Goal: Task Accomplishment & Management: Complete application form

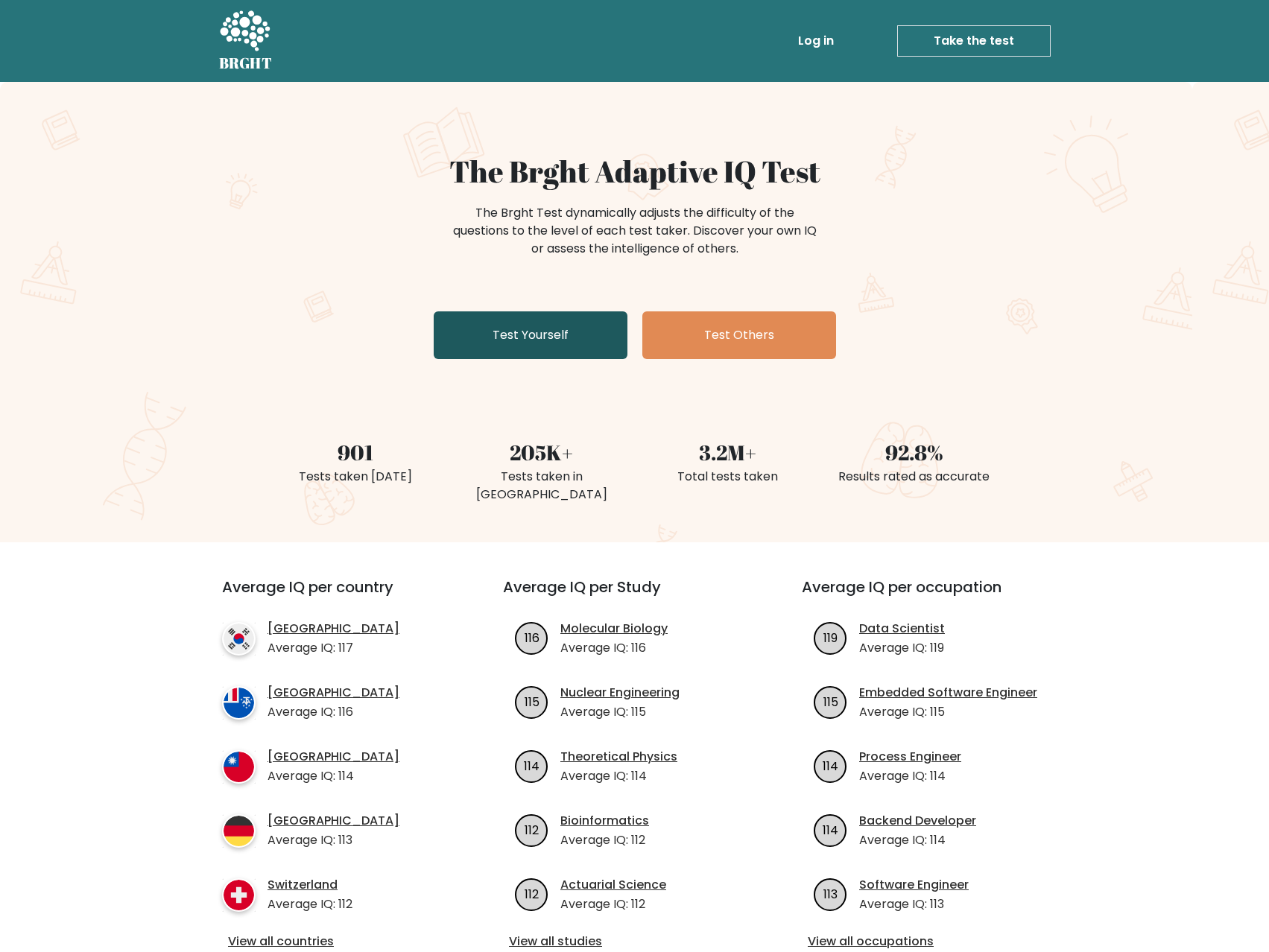
click at [549, 341] on link "Test Yourself" at bounding box center [530, 335] width 194 height 48
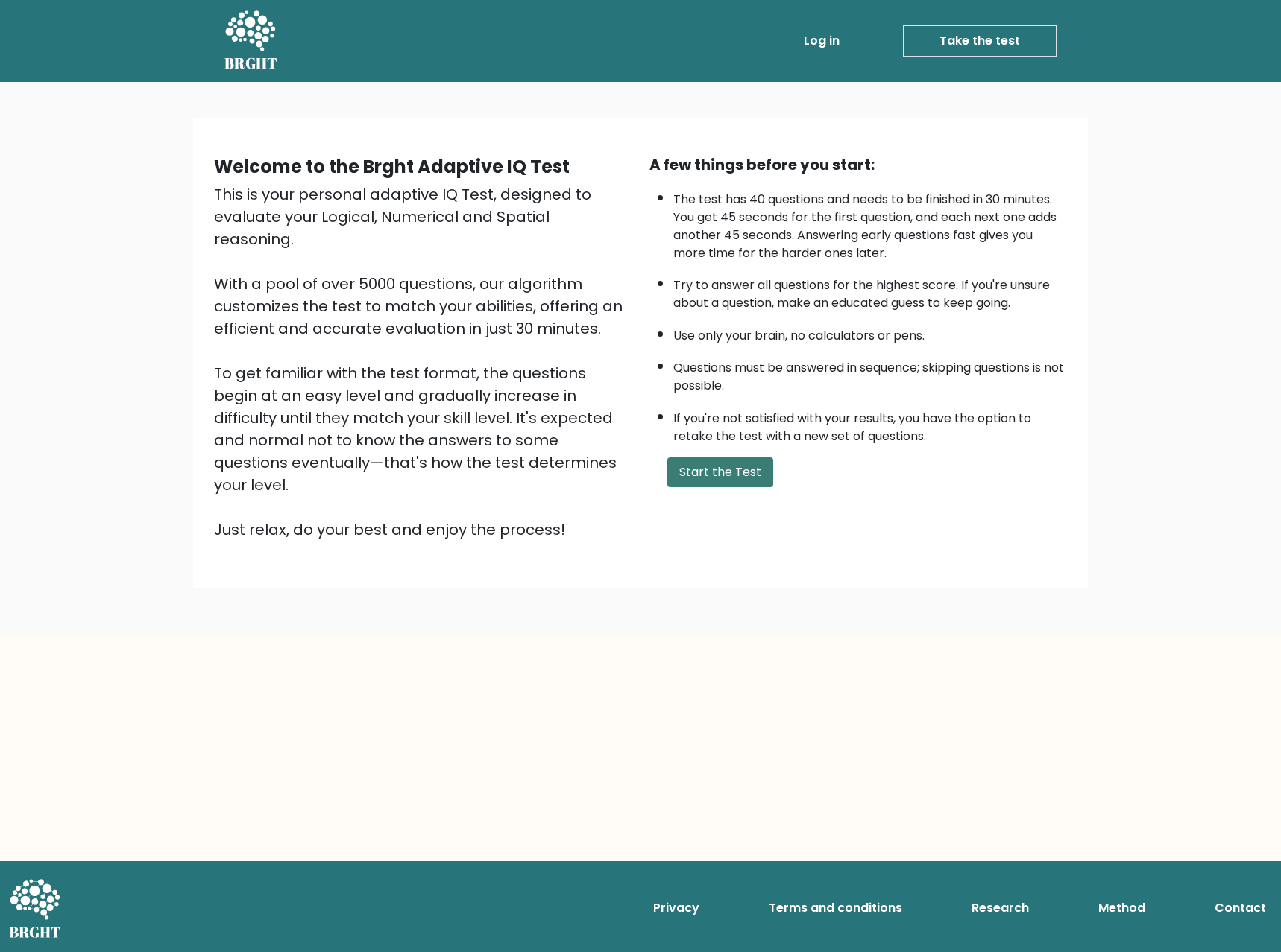
click at [739, 470] on button "Start the Test" at bounding box center [719, 472] width 106 height 30
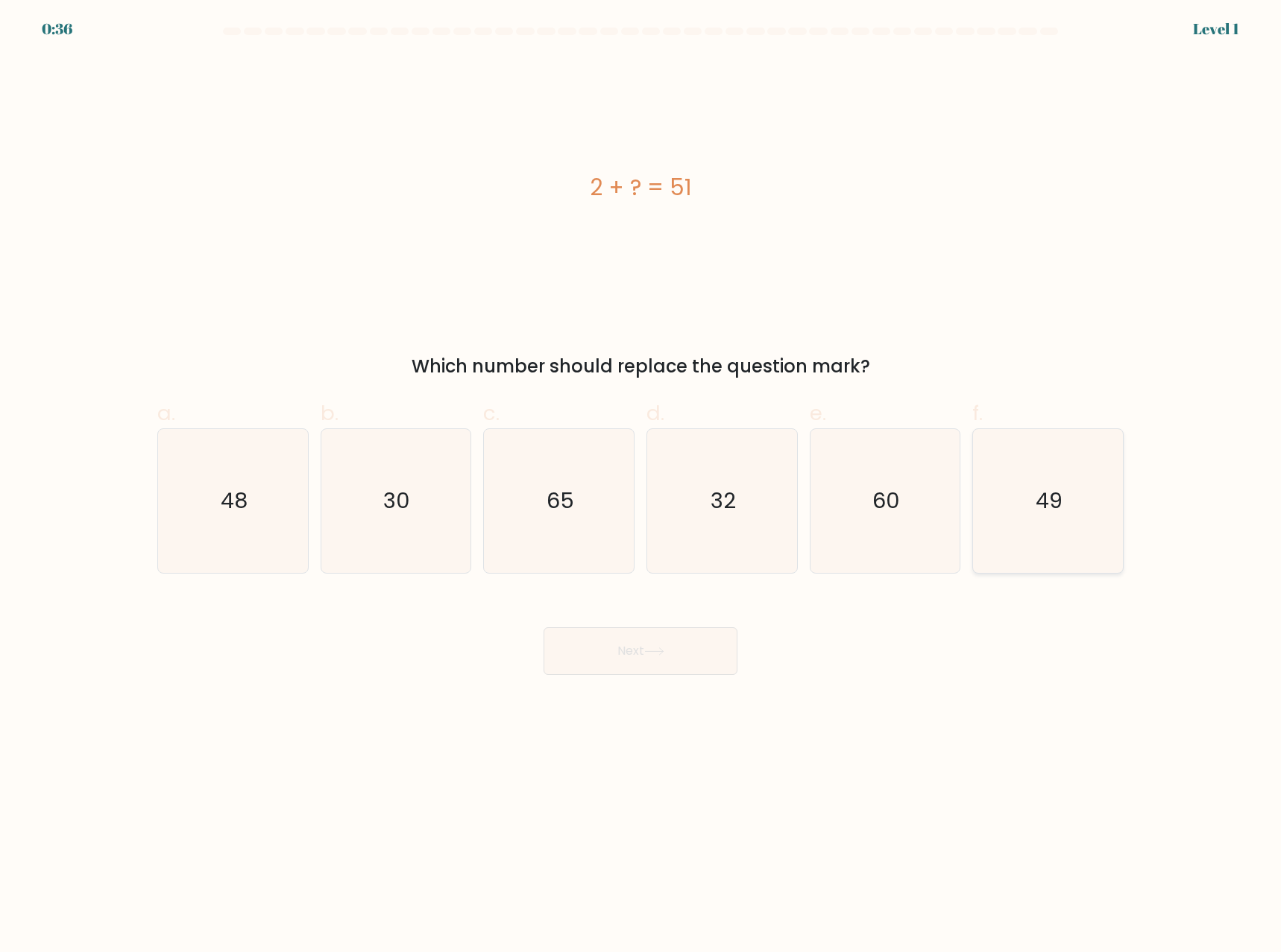
click at [1060, 514] on text "49" at bounding box center [1050, 501] width 27 height 30
click at [641, 486] on input "f. 49" at bounding box center [640, 481] width 1 height 10
radio input "true"
click at [677, 651] on button "Next" at bounding box center [640, 651] width 194 height 48
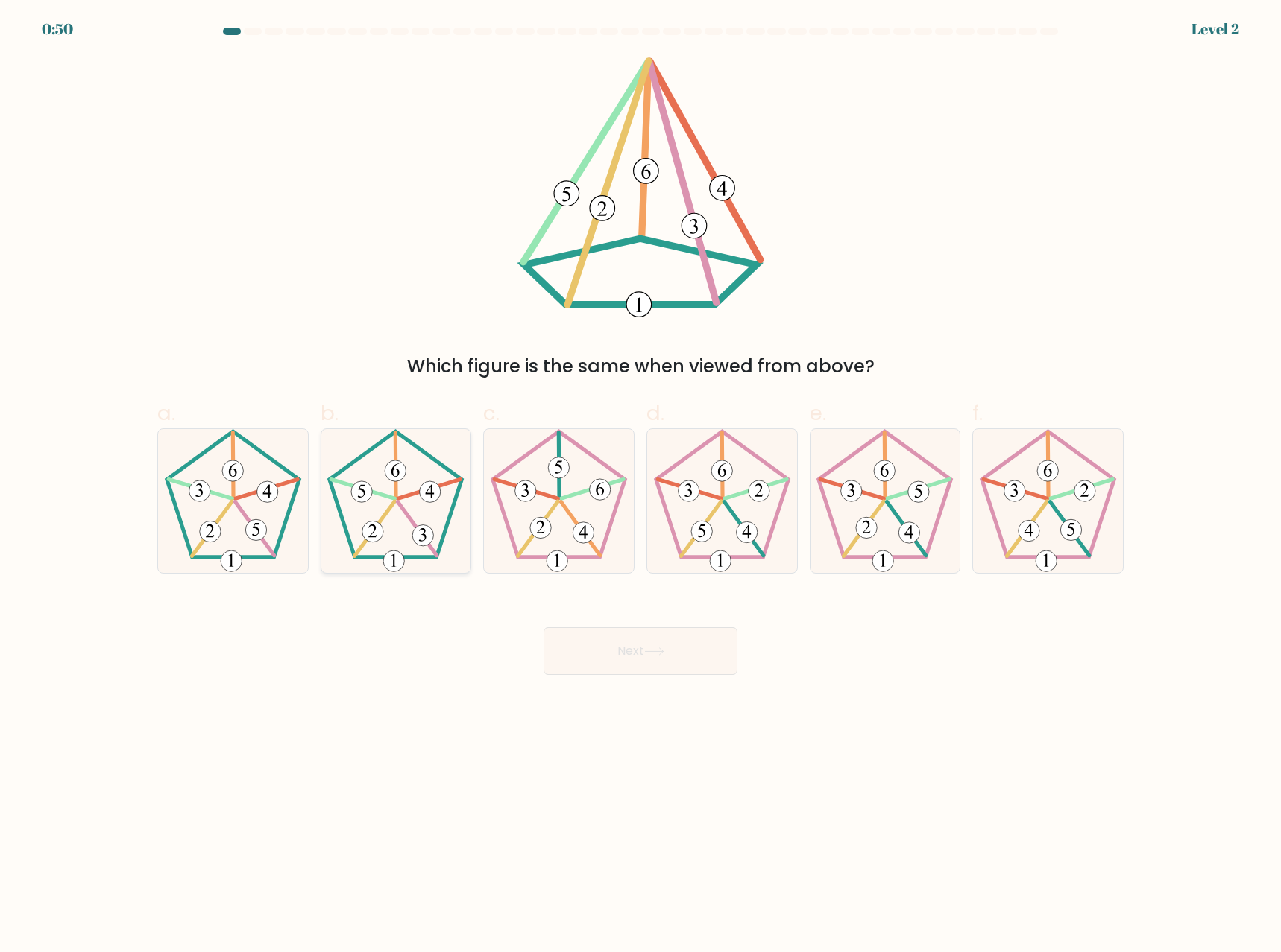
click at [407, 486] on icon at bounding box center [395, 500] width 144 height 144
click at [640, 486] on input "b." at bounding box center [640, 481] width 1 height 10
radio input "true"
click at [651, 654] on icon at bounding box center [653, 651] width 20 height 9
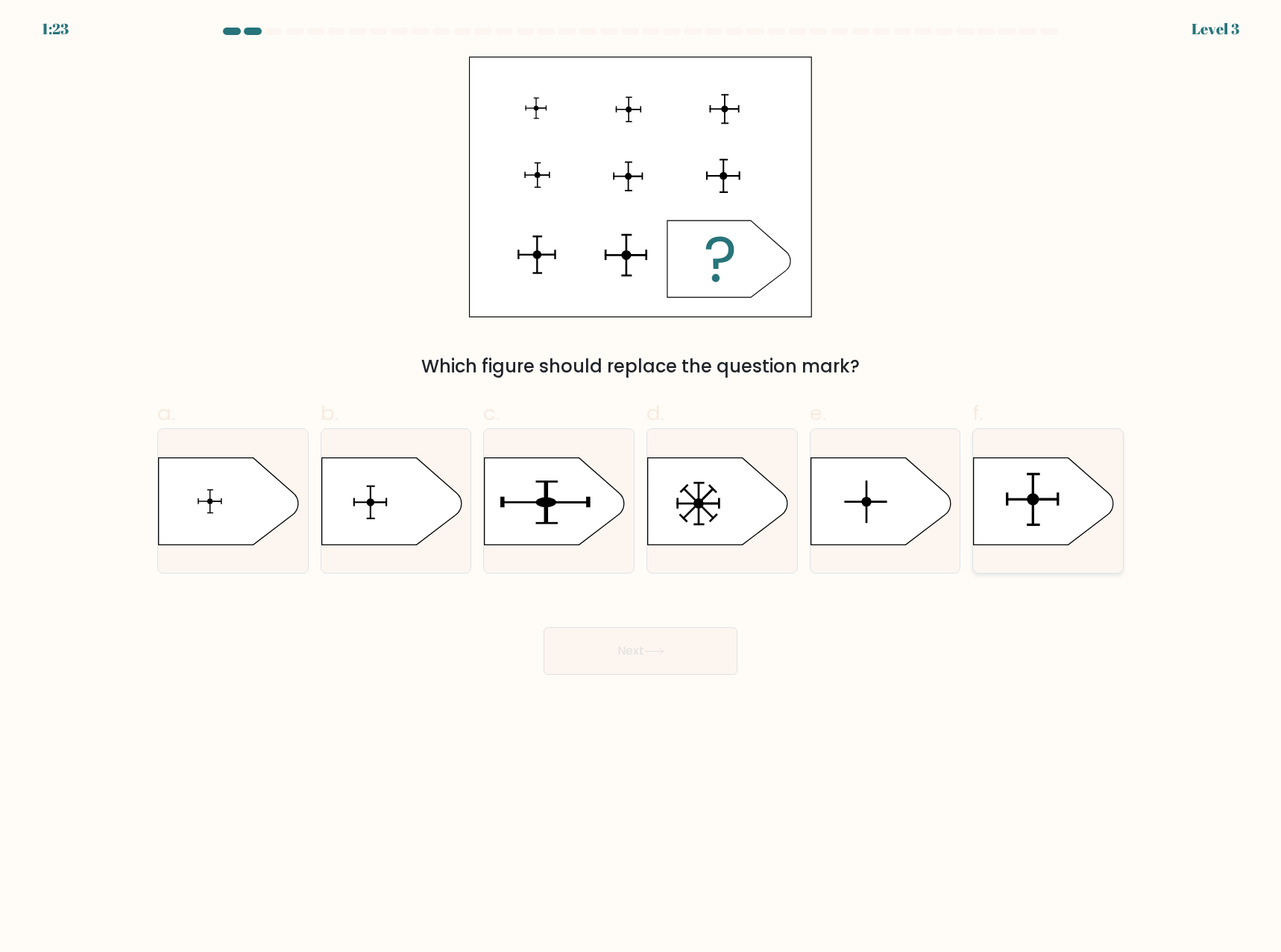
click at [1051, 514] on icon at bounding box center [1043, 500] width 140 height 87
click at [641, 486] on input "f." at bounding box center [640, 481] width 1 height 10
radio input "true"
click at [667, 663] on button "Next" at bounding box center [640, 651] width 194 height 48
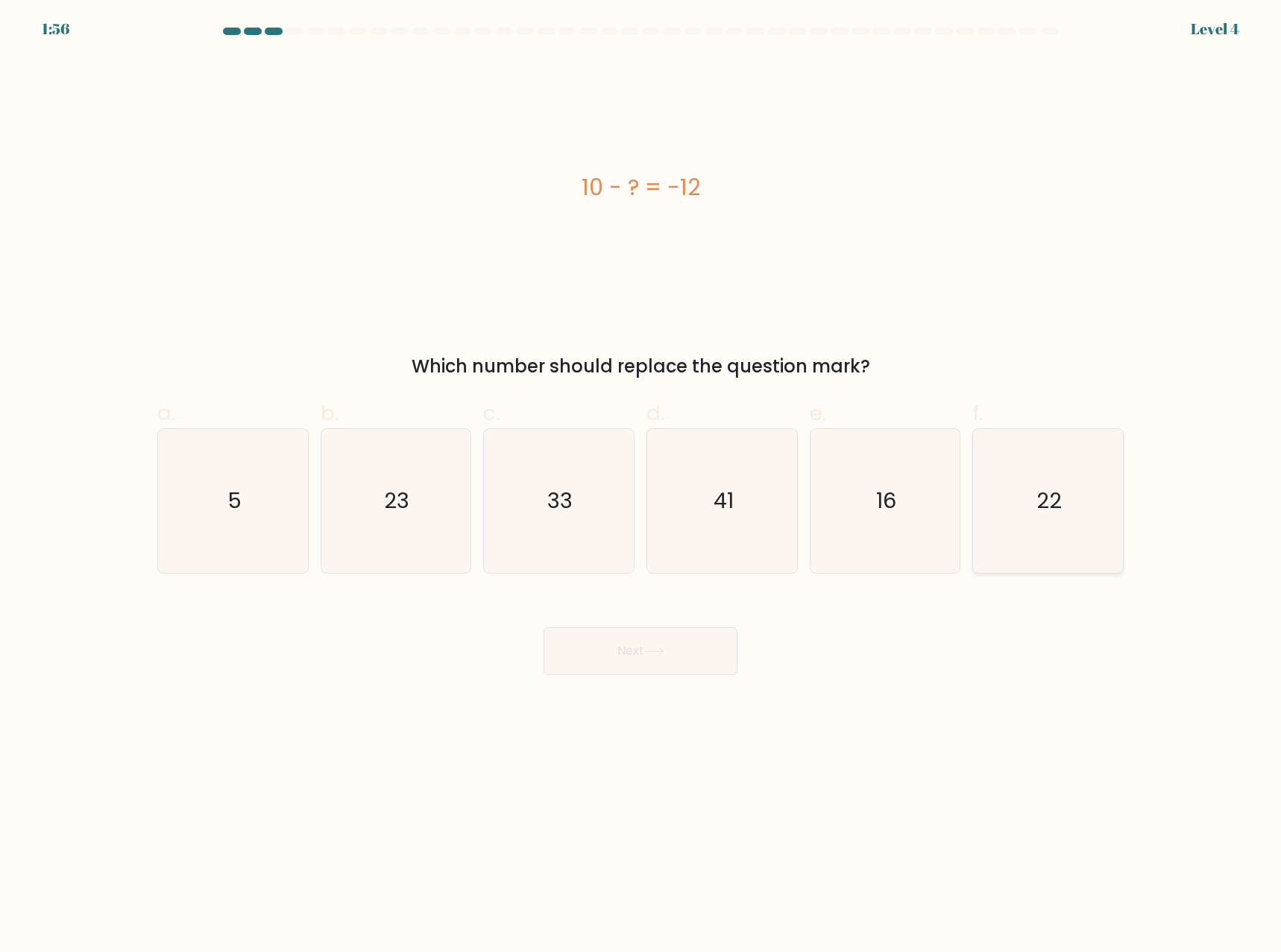
click at [1053, 502] on text "22" at bounding box center [1049, 501] width 26 height 30
click at [641, 486] on input "f. 22" at bounding box center [640, 481] width 1 height 10
radio input "true"
click at [653, 663] on button "Next" at bounding box center [640, 651] width 194 height 48
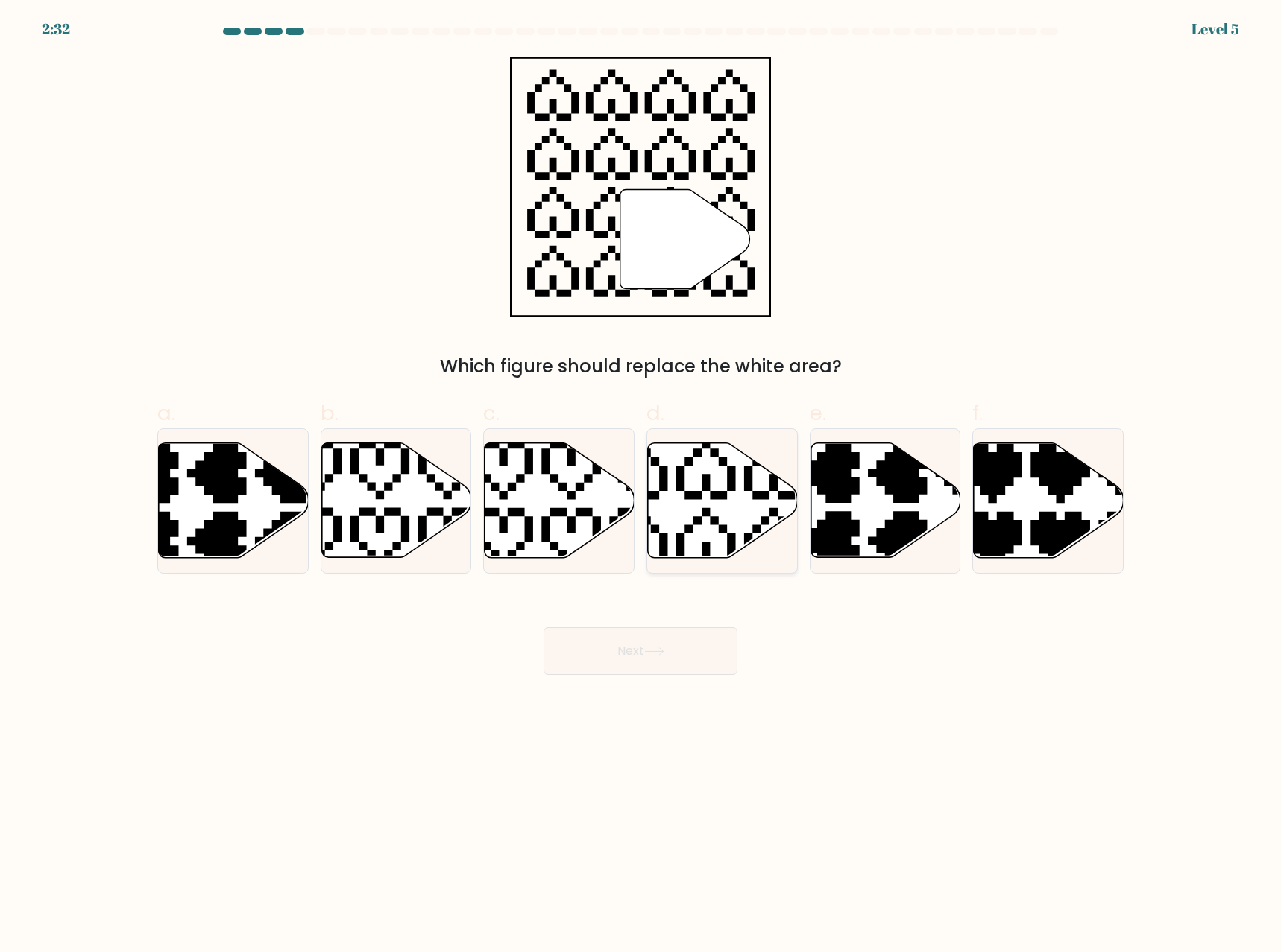
click at [676, 523] on icon at bounding box center [722, 500] width 150 height 115
click at [641, 486] on input "d." at bounding box center [640, 481] width 1 height 10
radio input "true"
click at [632, 645] on button "Next" at bounding box center [640, 651] width 194 height 48
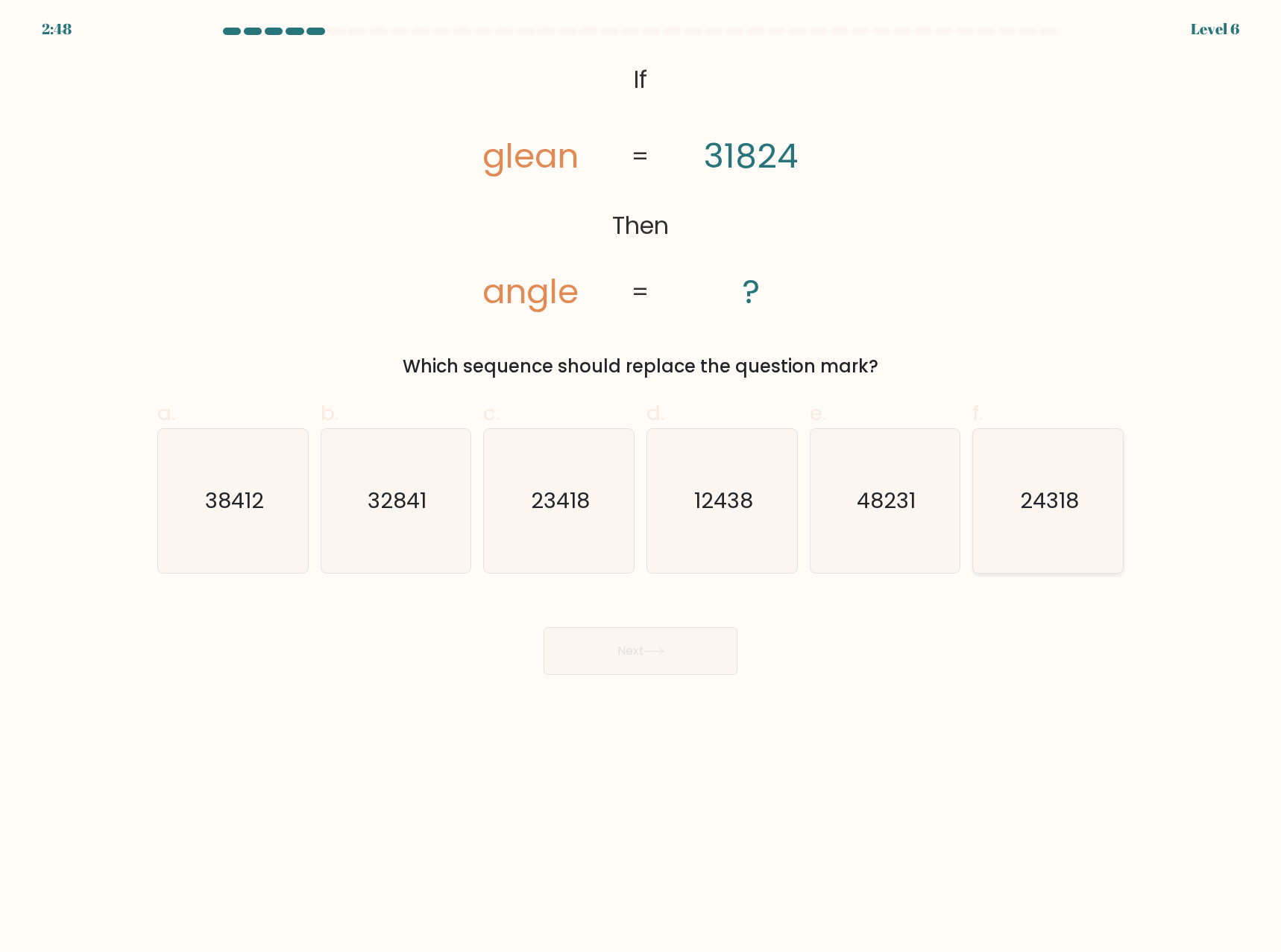
click at [1049, 493] on text "24318" at bounding box center [1049, 501] width 59 height 30
click at [641, 486] on input "f. 24318" at bounding box center [640, 481] width 1 height 10
radio input "true"
click at [624, 658] on button "Next" at bounding box center [640, 651] width 194 height 48
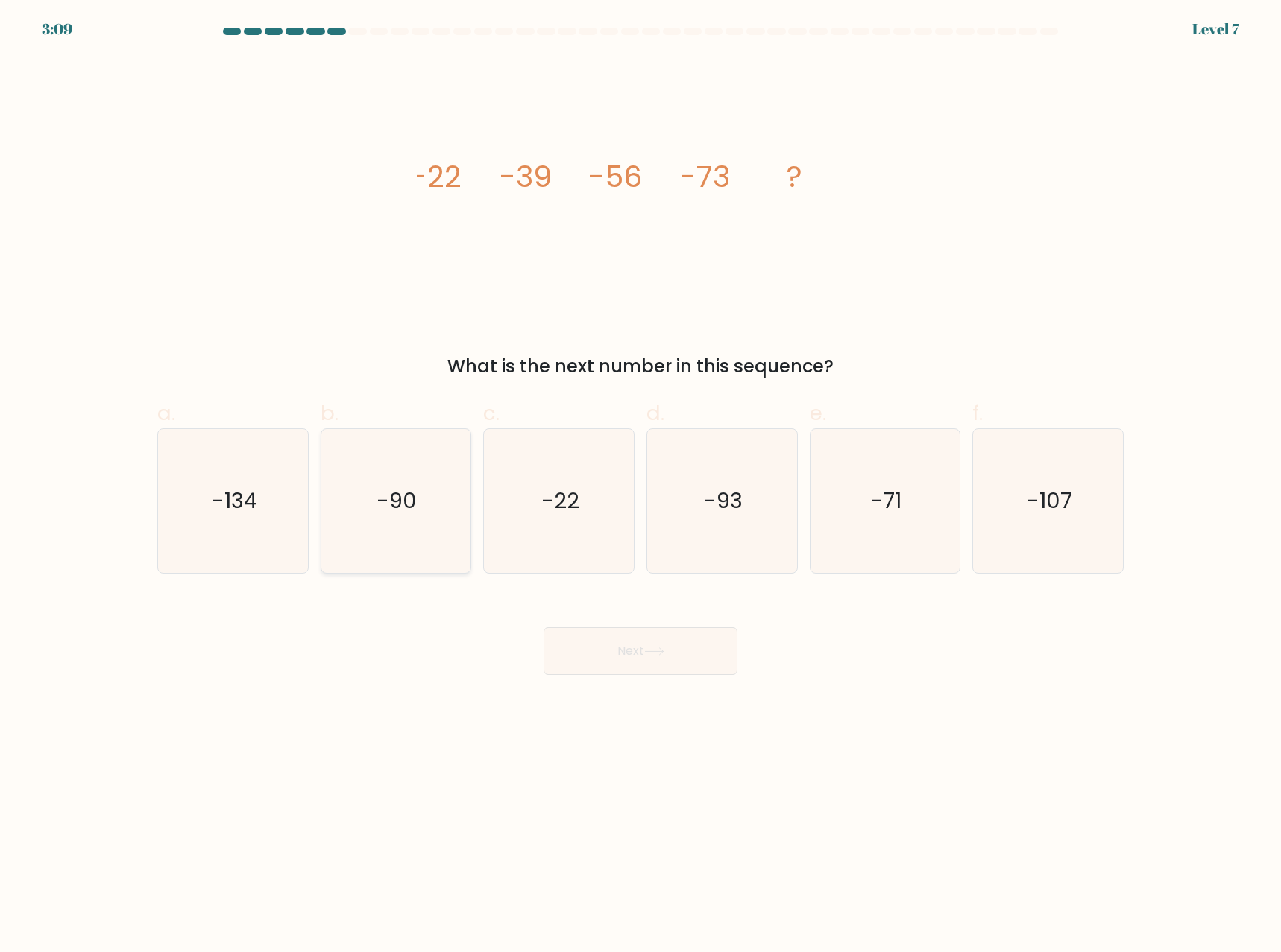
click at [369, 516] on icon "-90" at bounding box center [395, 500] width 144 height 144
click at [640, 486] on input "b. -90" at bounding box center [640, 481] width 1 height 10
radio input "true"
click at [684, 653] on button "Next" at bounding box center [640, 651] width 194 height 48
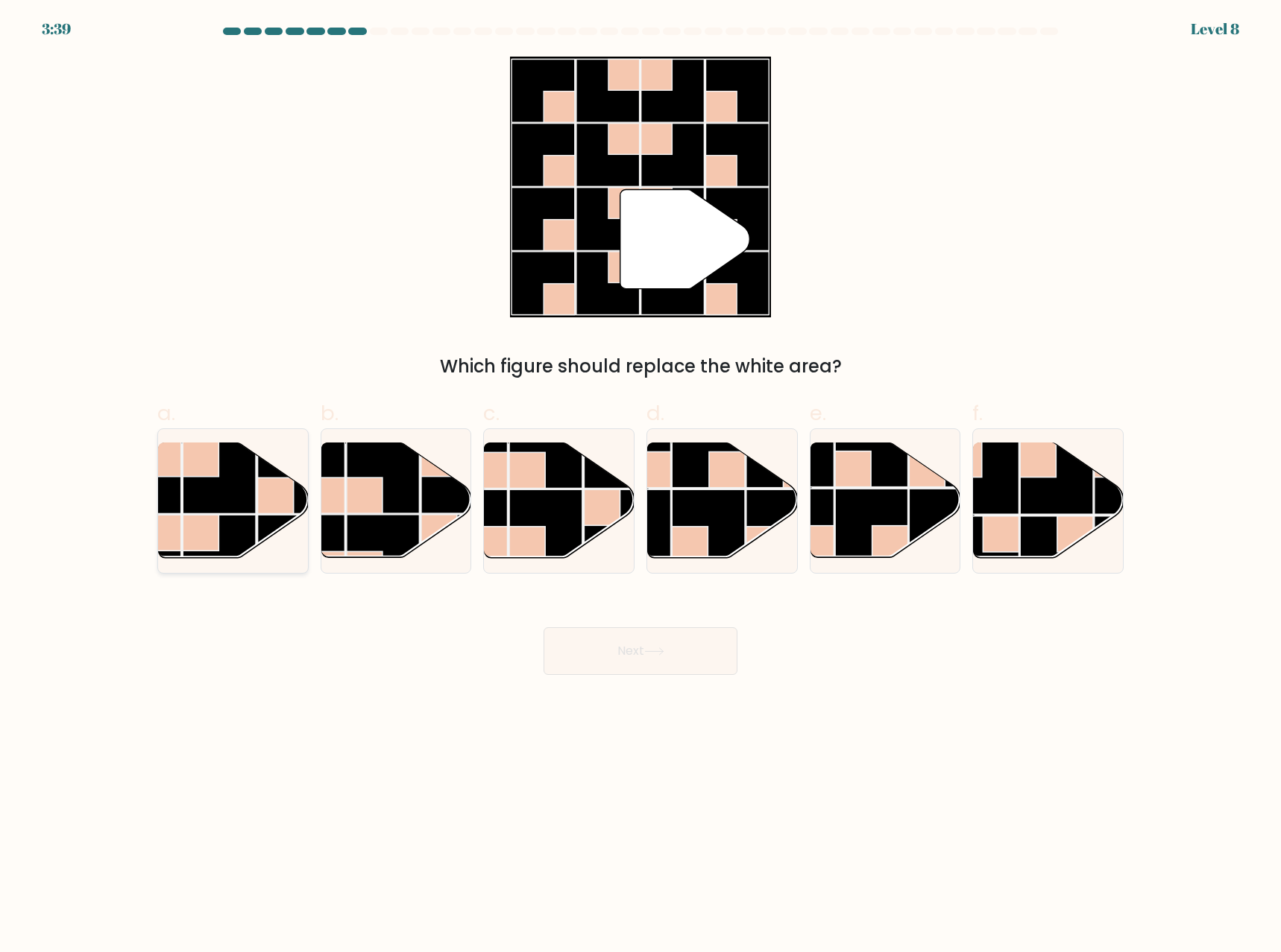
click at [230, 497] on rect at bounding box center [219, 477] width 73 height 73
click at [640, 486] on input "a." at bounding box center [640, 481] width 1 height 10
radio input "true"
click at [645, 624] on div "Next" at bounding box center [640, 633] width 984 height 83
click at [653, 644] on button "Next" at bounding box center [640, 651] width 194 height 48
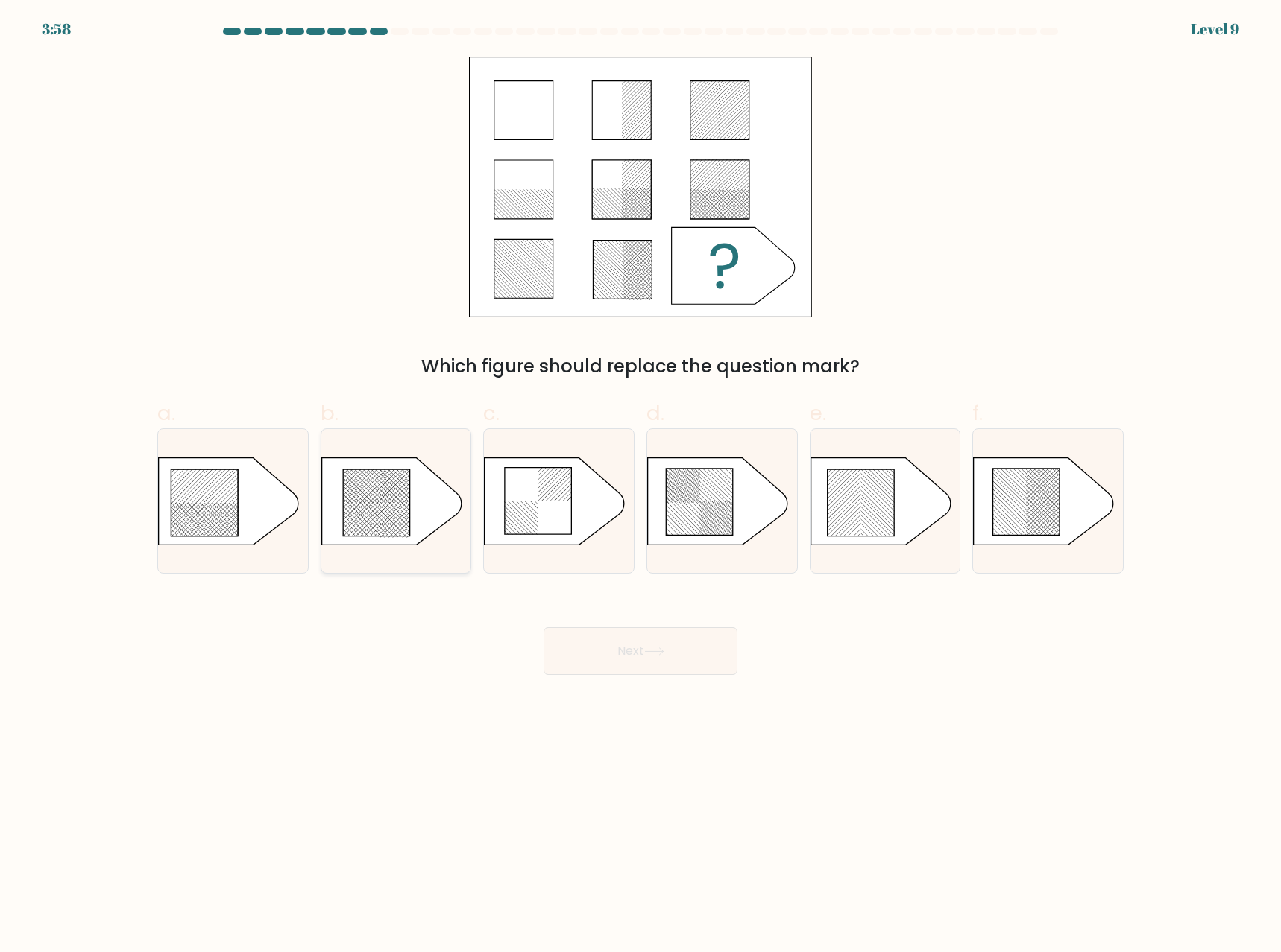
click at [372, 485] on icon at bounding box center [376, 503] width 67 height 67
click at [640, 485] on input "b." at bounding box center [640, 481] width 1 height 10
radio input "true"
click at [660, 652] on icon at bounding box center [653, 651] width 18 height 7
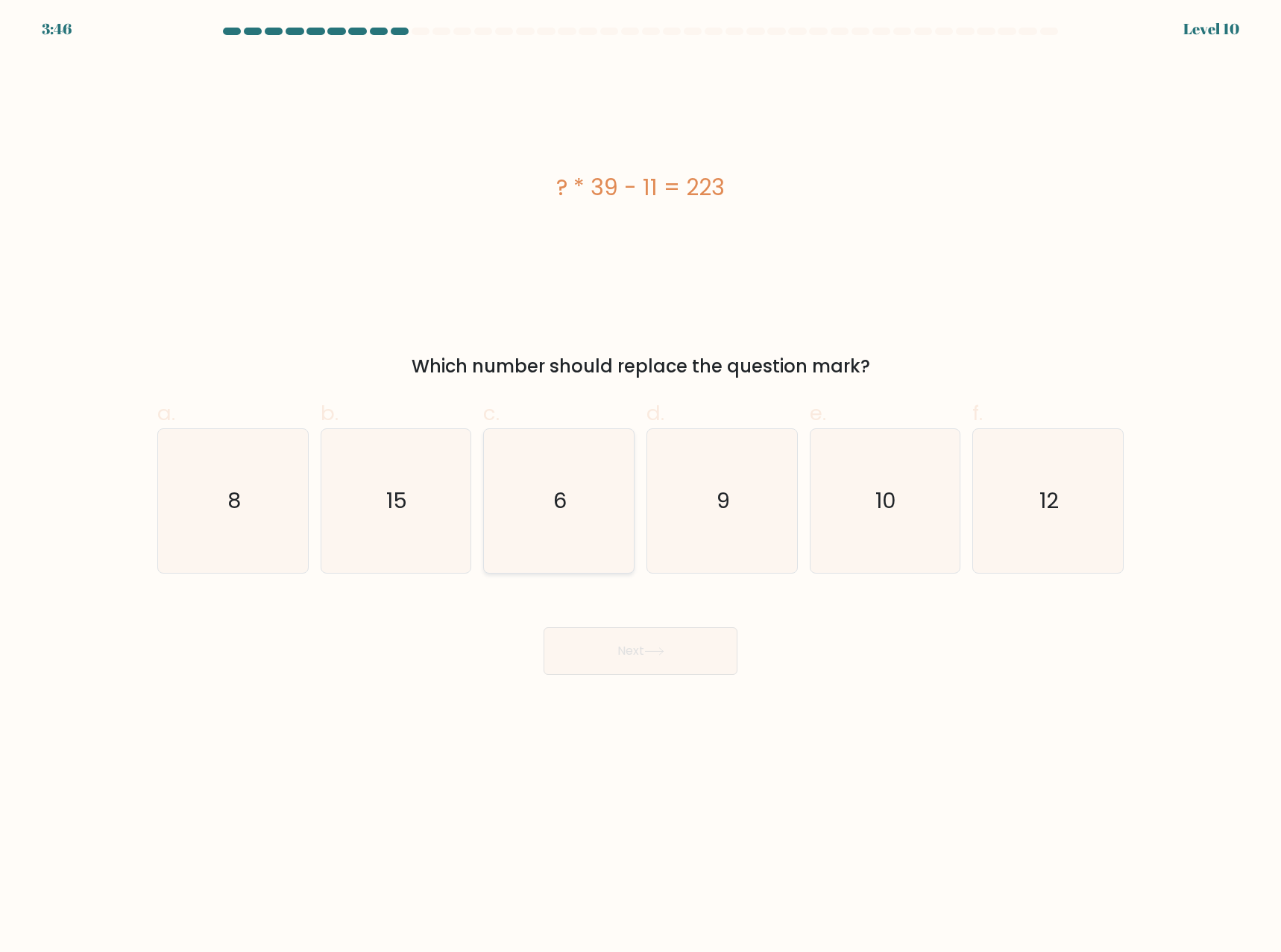
click at [563, 530] on icon "6" at bounding box center [559, 500] width 144 height 144
click at [640, 486] on input "c. 6" at bounding box center [640, 481] width 1 height 10
radio input "true"
click at [663, 650] on icon at bounding box center [653, 651] width 20 height 9
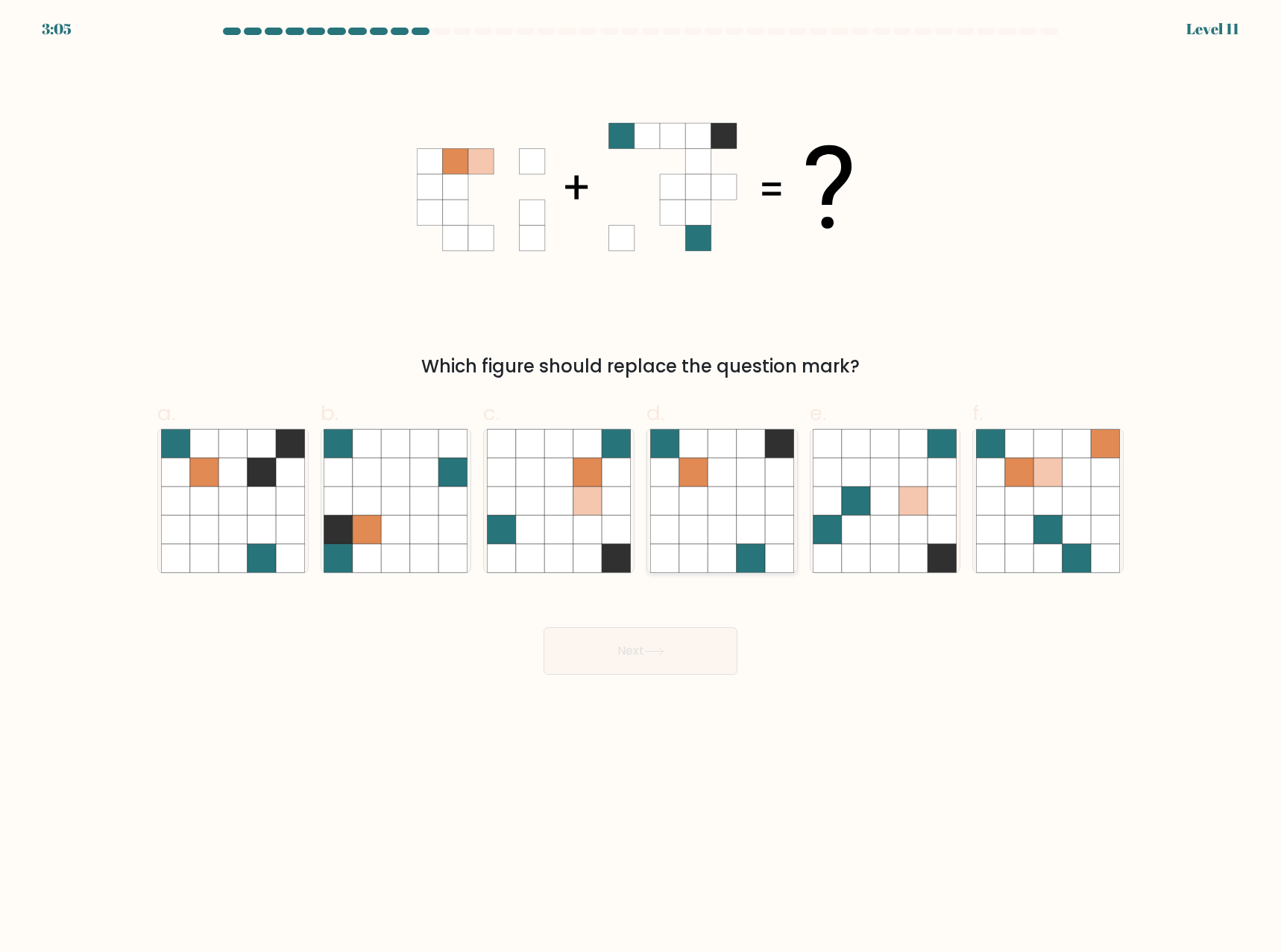
click at [721, 514] on icon at bounding box center [721, 501] width 29 height 29
click at [641, 486] on input "d." at bounding box center [640, 481] width 1 height 10
radio input "true"
click at [664, 648] on icon at bounding box center [653, 651] width 20 height 9
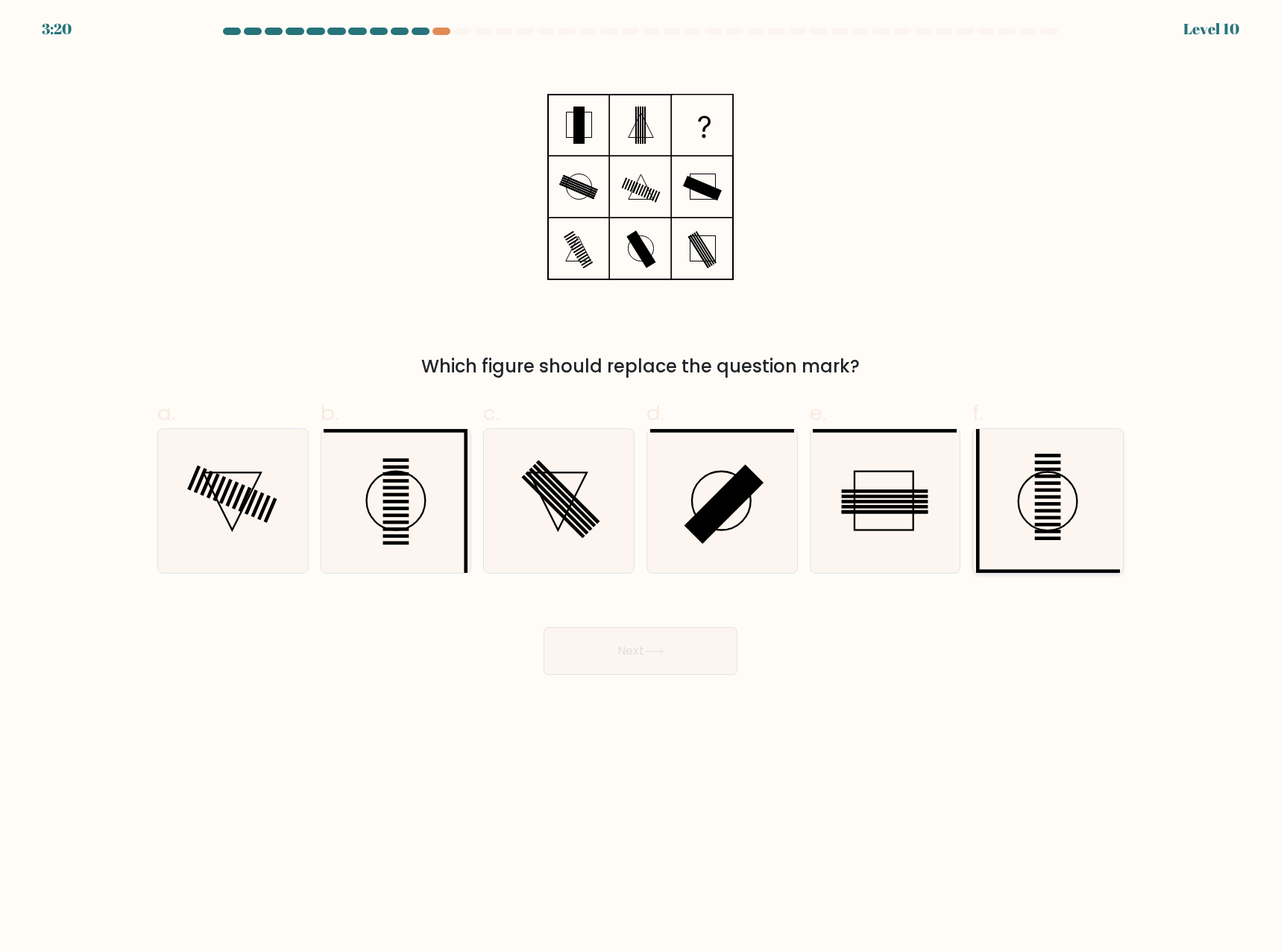
click at [1067, 499] on icon at bounding box center [1047, 500] width 144 height 144
click at [641, 486] on input "f." at bounding box center [640, 481] width 1 height 10
radio input "true"
click at [651, 646] on button "Next" at bounding box center [640, 651] width 194 height 48
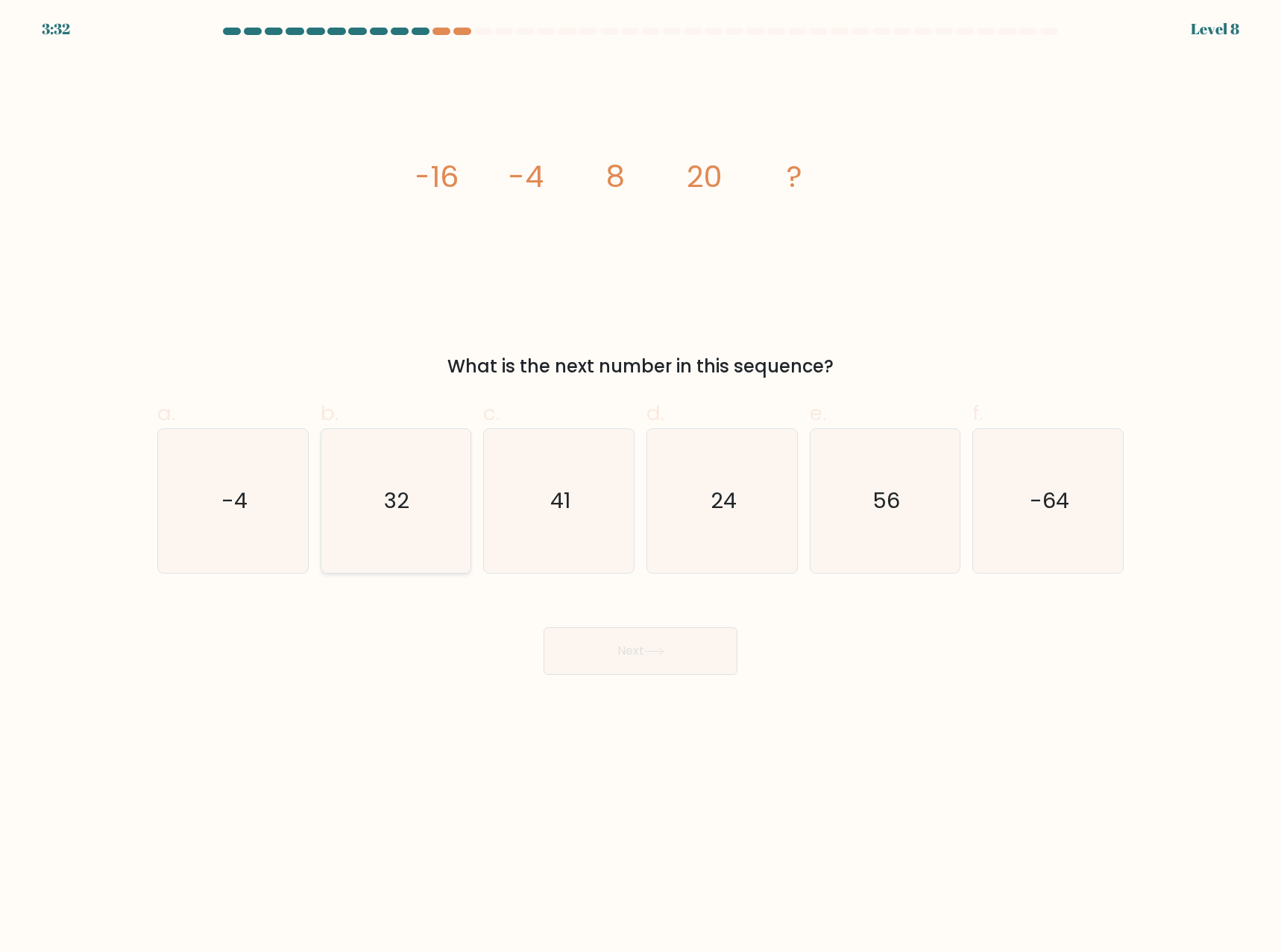
click at [354, 495] on icon "32" at bounding box center [395, 500] width 144 height 144
click at [640, 486] on input "b. 32" at bounding box center [640, 481] width 1 height 10
radio input "true"
click at [685, 678] on body "3:31 Level 8" at bounding box center [640, 476] width 1281 height 952
click at [690, 660] on button "Next" at bounding box center [640, 651] width 194 height 48
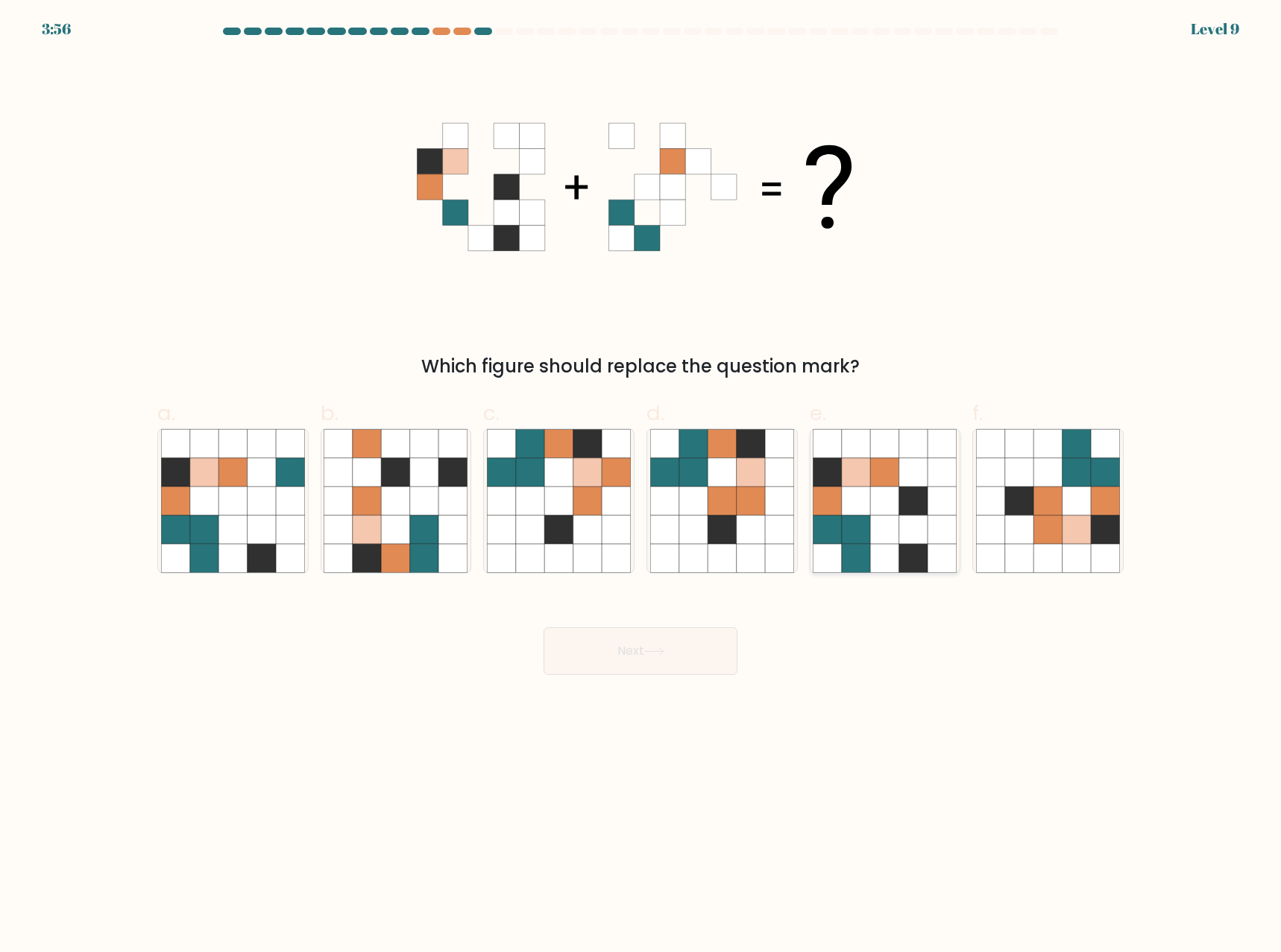
click at [877, 522] on icon at bounding box center [885, 530] width 29 height 29
click at [641, 486] on input "e." at bounding box center [640, 481] width 1 height 10
radio input "true"
click at [673, 656] on button "Next" at bounding box center [640, 651] width 194 height 48
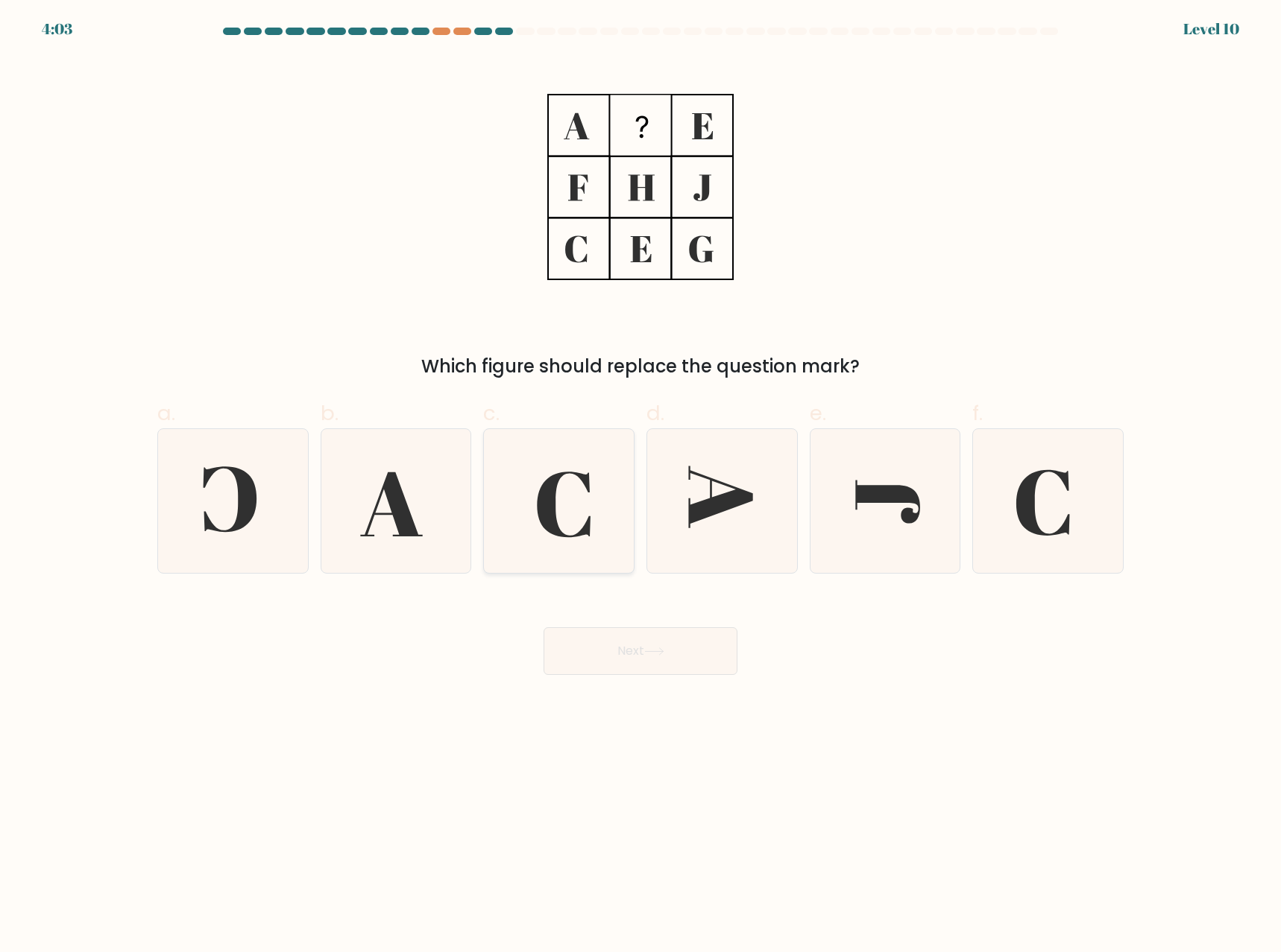
click at [558, 497] on icon at bounding box center [559, 500] width 144 height 144
click at [640, 486] on input "c." at bounding box center [640, 481] width 1 height 10
radio input "true"
click at [586, 497] on icon at bounding box center [558, 500] width 142 height 142
click at [640, 486] on input "c." at bounding box center [640, 481] width 1 height 10
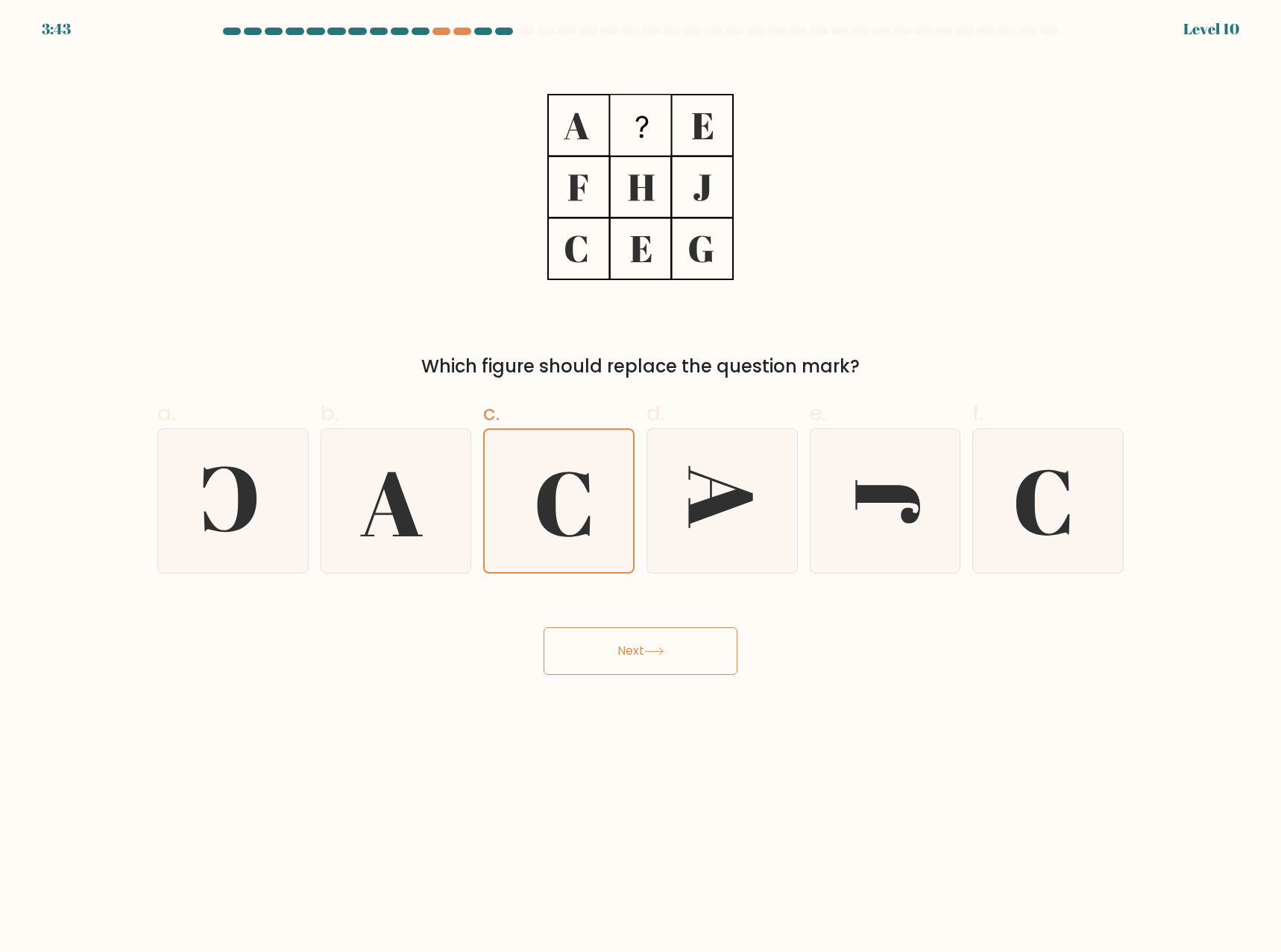
click at [680, 666] on button "Next" at bounding box center [640, 651] width 194 height 48
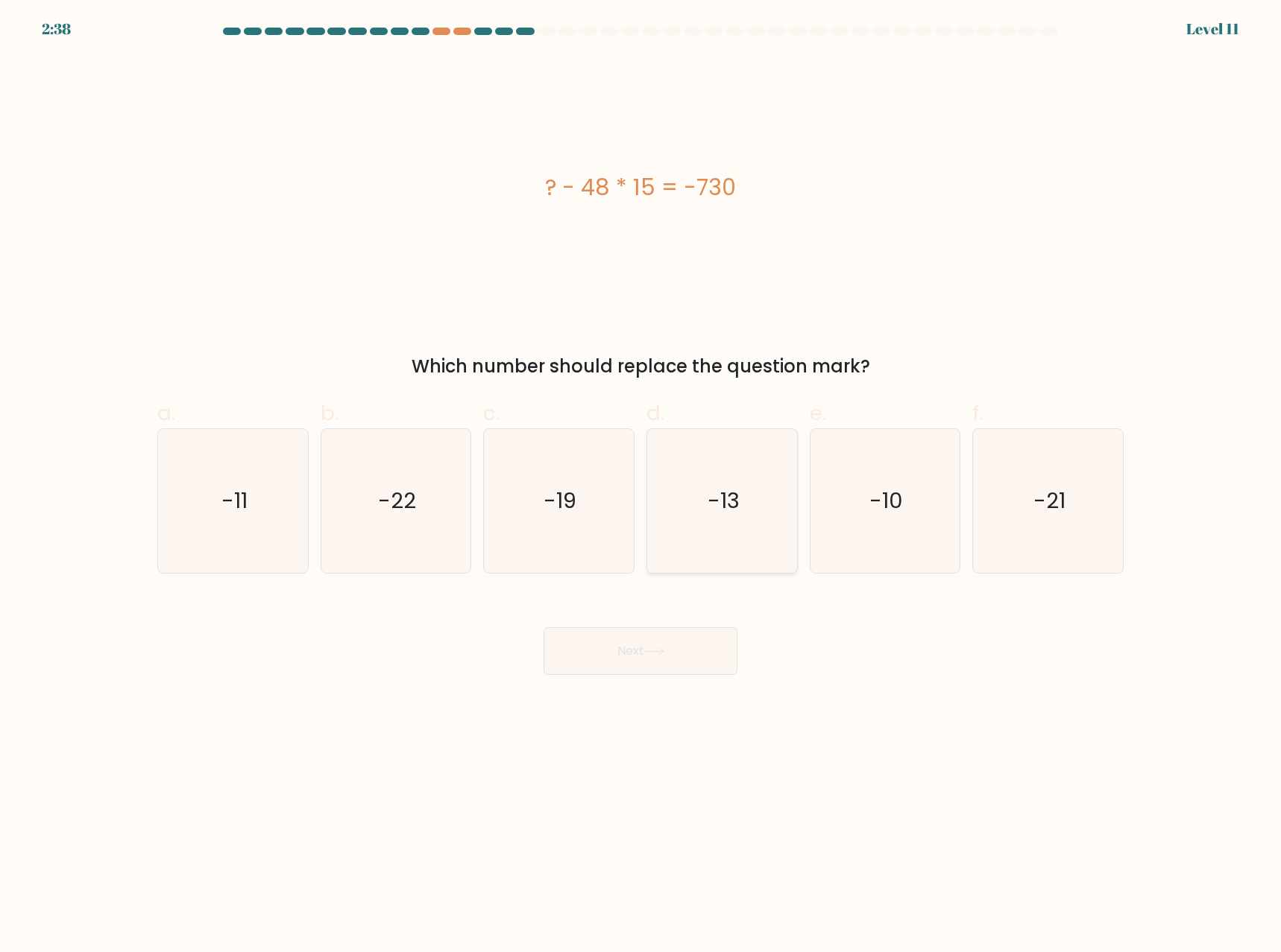
click at [708, 469] on icon "-13" at bounding box center [721, 500] width 144 height 144
click at [641, 476] on input "d. -13" at bounding box center [640, 481] width 1 height 10
radio input "true"
click at [667, 666] on button "Next" at bounding box center [640, 651] width 194 height 48
